Goal: Check status: Check status

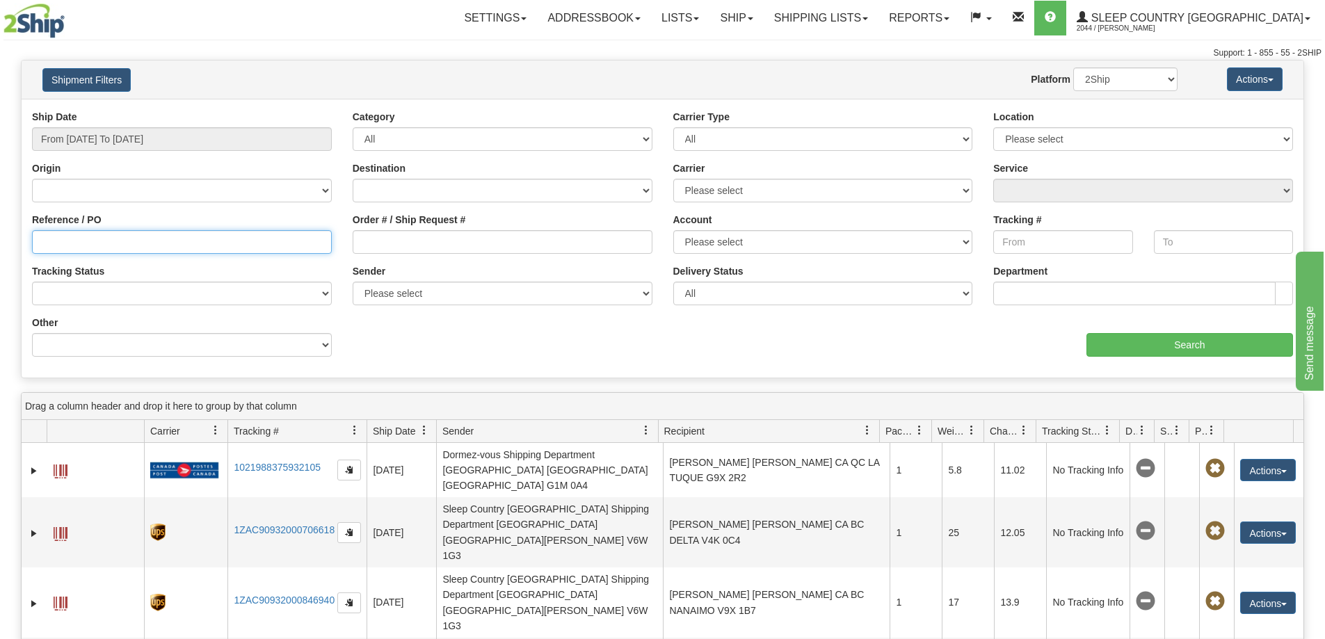
click at [141, 243] on input "Reference / PO" at bounding box center [182, 242] width 300 height 24
paste input "9000H951873"
type input "9000H951873"
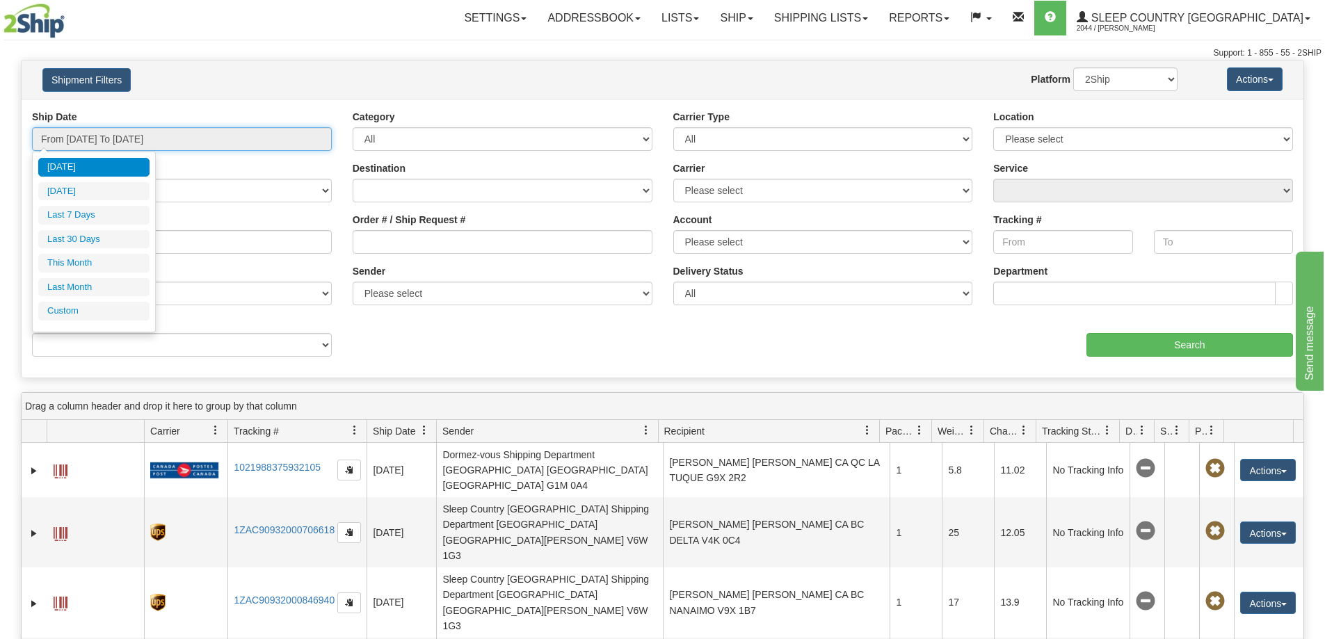
click at [239, 129] on input "From [DATE] To [DATE]" at bounding box center [182, 139] width 300 height 24
click at [73, 232] on li "Last 30 Days" at bounding box center [93, 239] width 111 height 19
type input "From [DATE] To [DATE]"
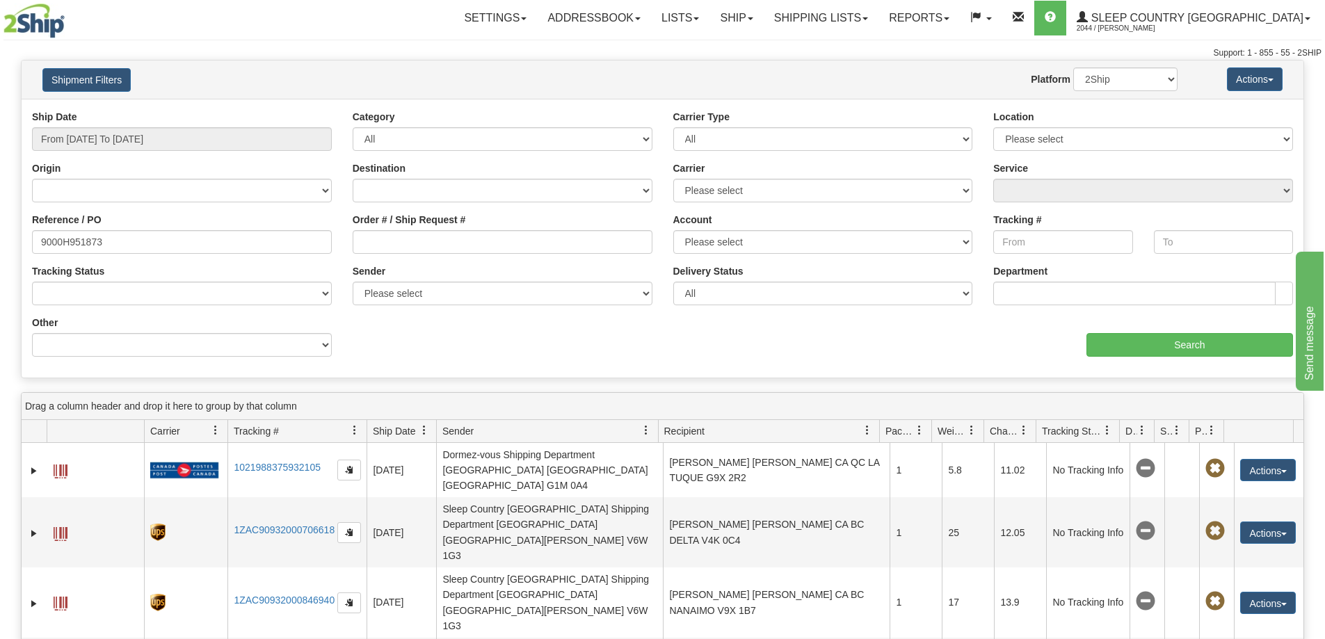
click at [1139, 332] on div "aaa Search" at bounding box center [983, 336] width 641 height 41
click at [1137, 335] on input "Search" at bounding box center [1189, 345] width 207 height 24
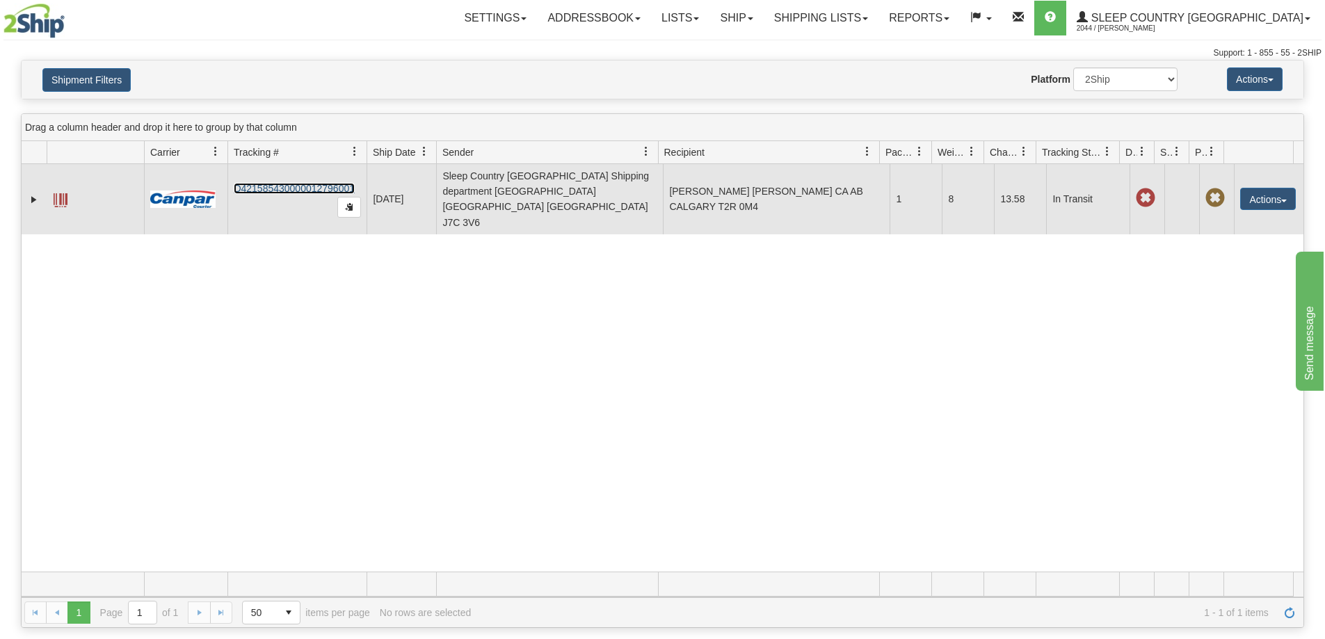
click at [331, 183] on link "D421585430000012796001" at bounding box center [294, 188] width 121 height 11
